Goal: Task Accomplishment & Management: Use online tool/utility

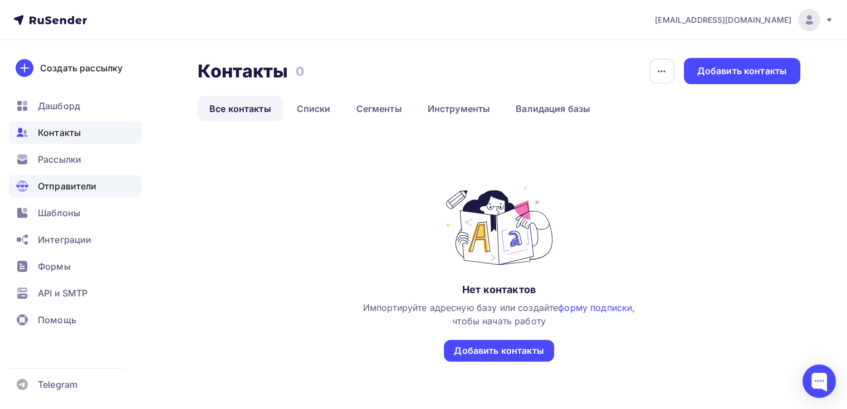
click at [55, 187] on span "Отправители" at bounding box center [67, 185] width 59 height 13
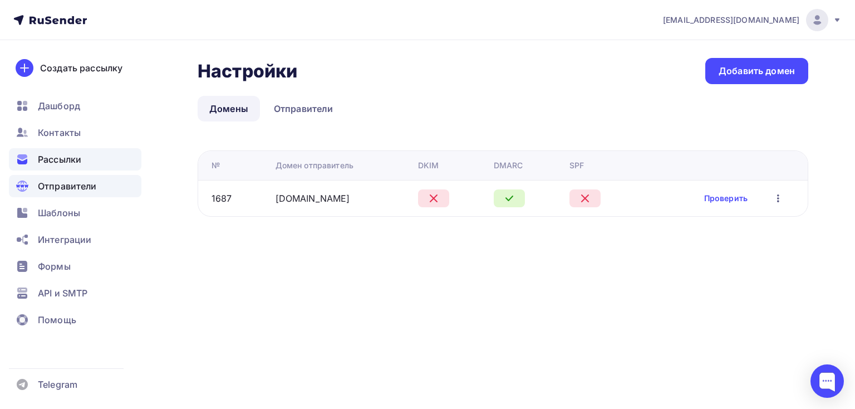
click at [27, 155] on icon at bounding box center [22, 157] width 10 height 6
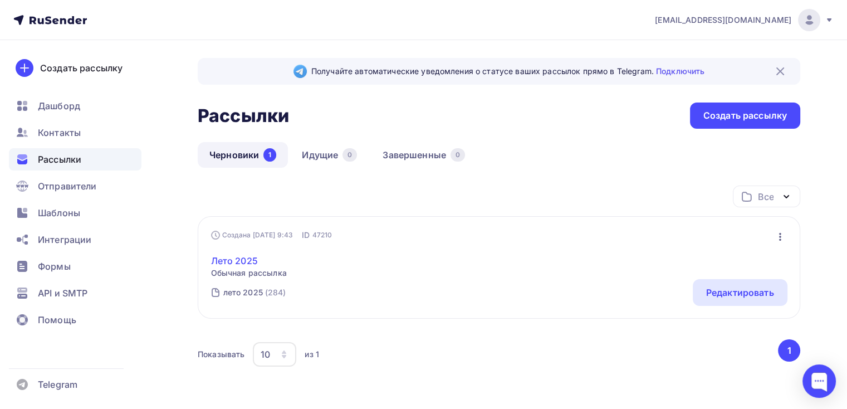
click at [240, 258] on link "Лето 2025" at bounding box center [249, 260] width 76 height 13
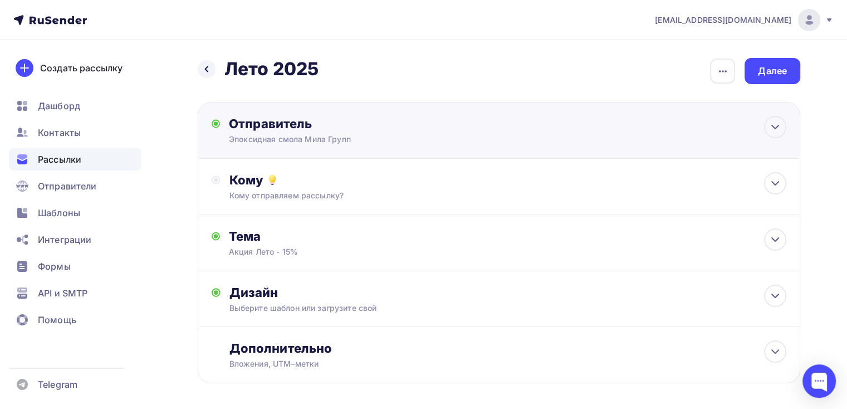
scroll to position [45, 0]
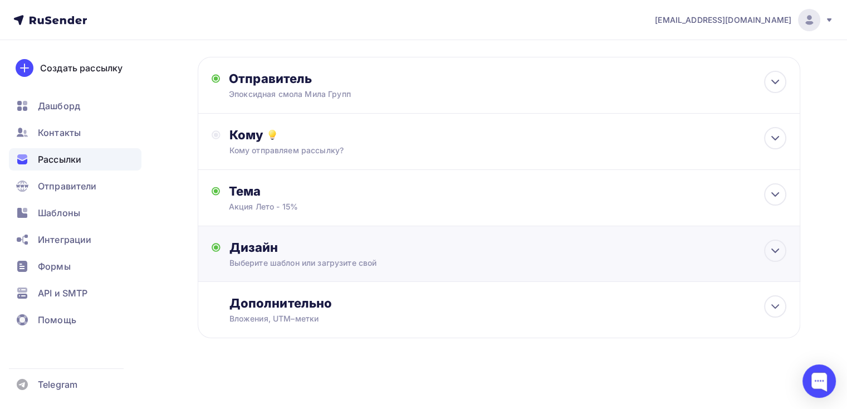
click at [332, 265] on div "Выберите шаблон или загрузите свой" at bounding box center [479, 262] width 501 height 11
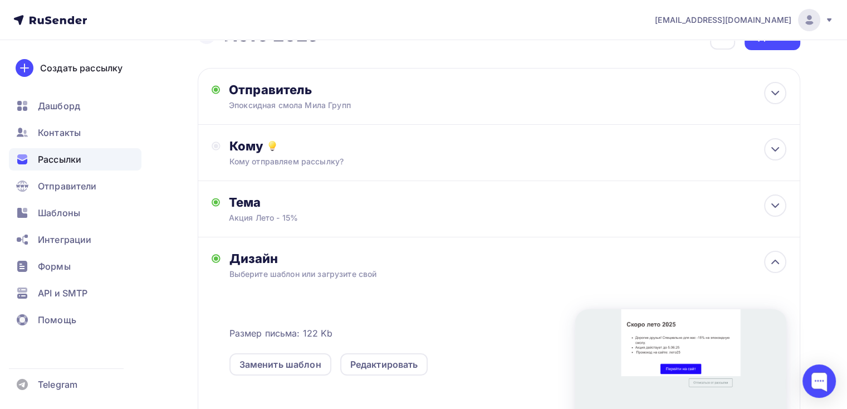
scroll to position [0, 0]
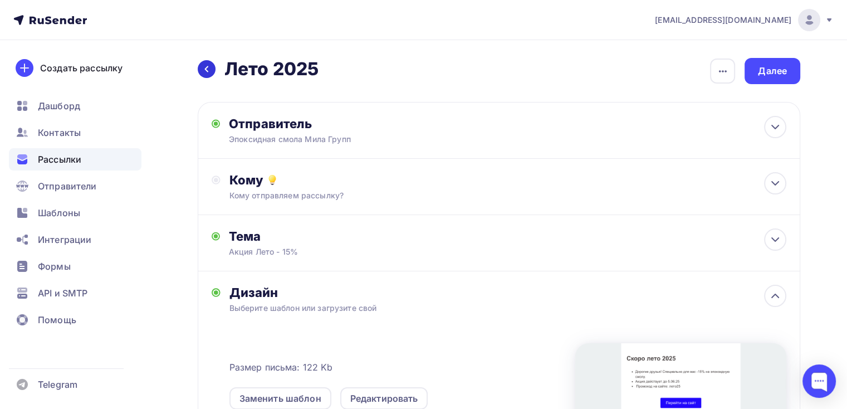
click at [211, 72] on div at bounding box center [207, 69] width 18 height 18
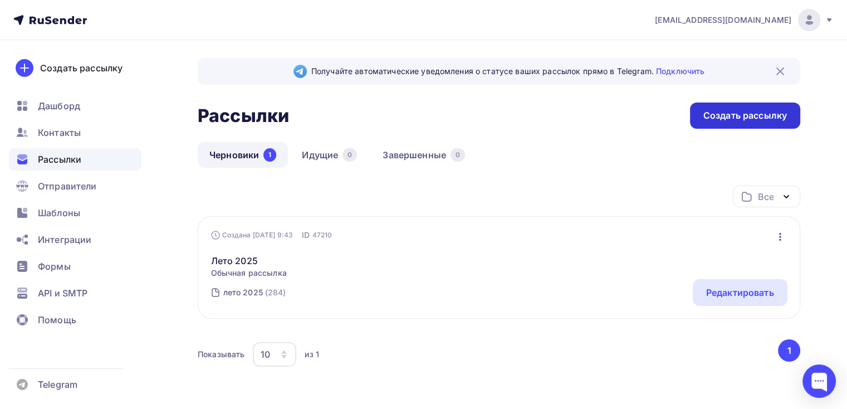
click at [756, 122] on div "Создать рассылку" at bounding box center [745, 115] width 110 height 26
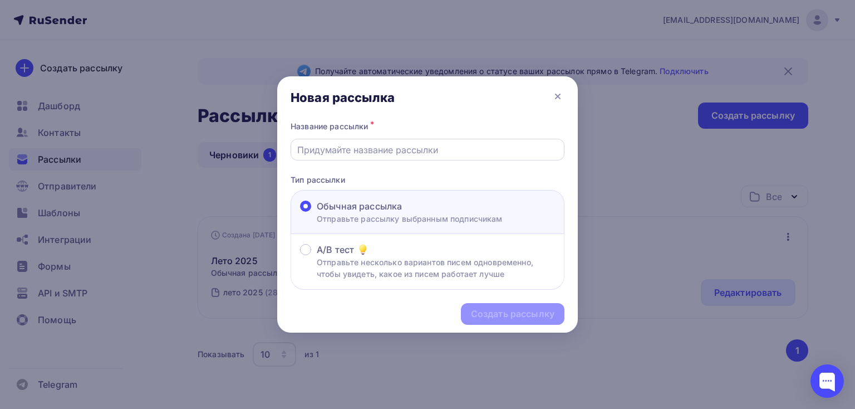
click at [342, 155] on input "text" at bounding box center [427, 149] width 261 height 13
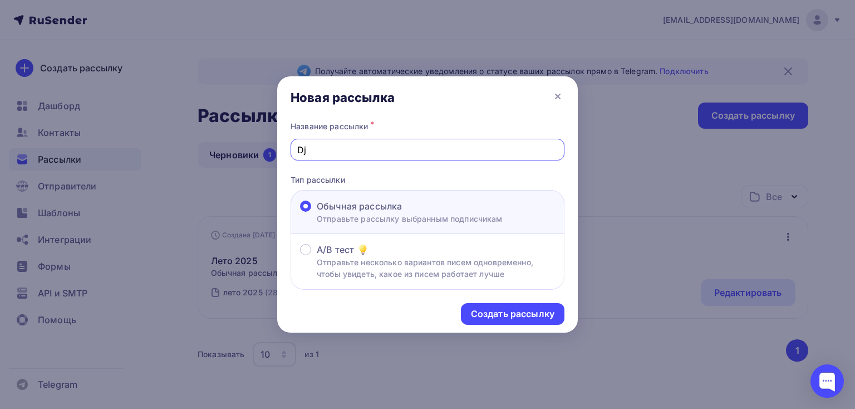
type input "D"
type input "Вопрос по Вашему заказу"
click at [526, 316] on div "Создать рассылку" at bounding box center [513, 313] width 84 height 13
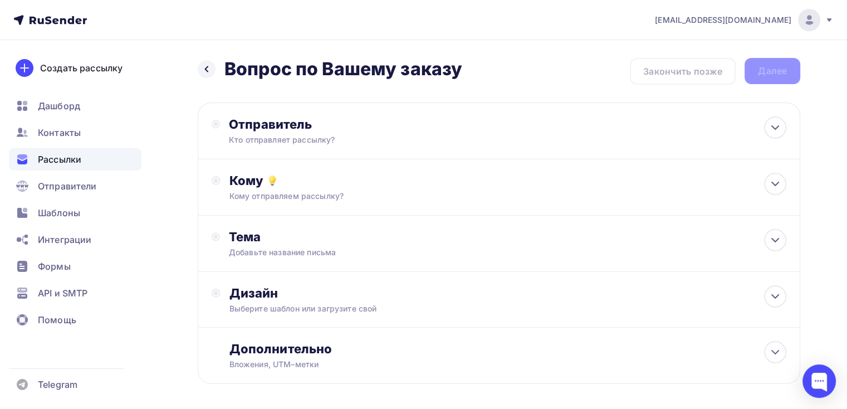
click at [180, 107] on div "Назад Вопрос по Вашему заказу Вопрос по Вашему заказу Закончить позже Далее Отп…" at bounding box center [423, 247] width 847 height 415
